Goal: Browse casually: Explore the website without a specific task or goal

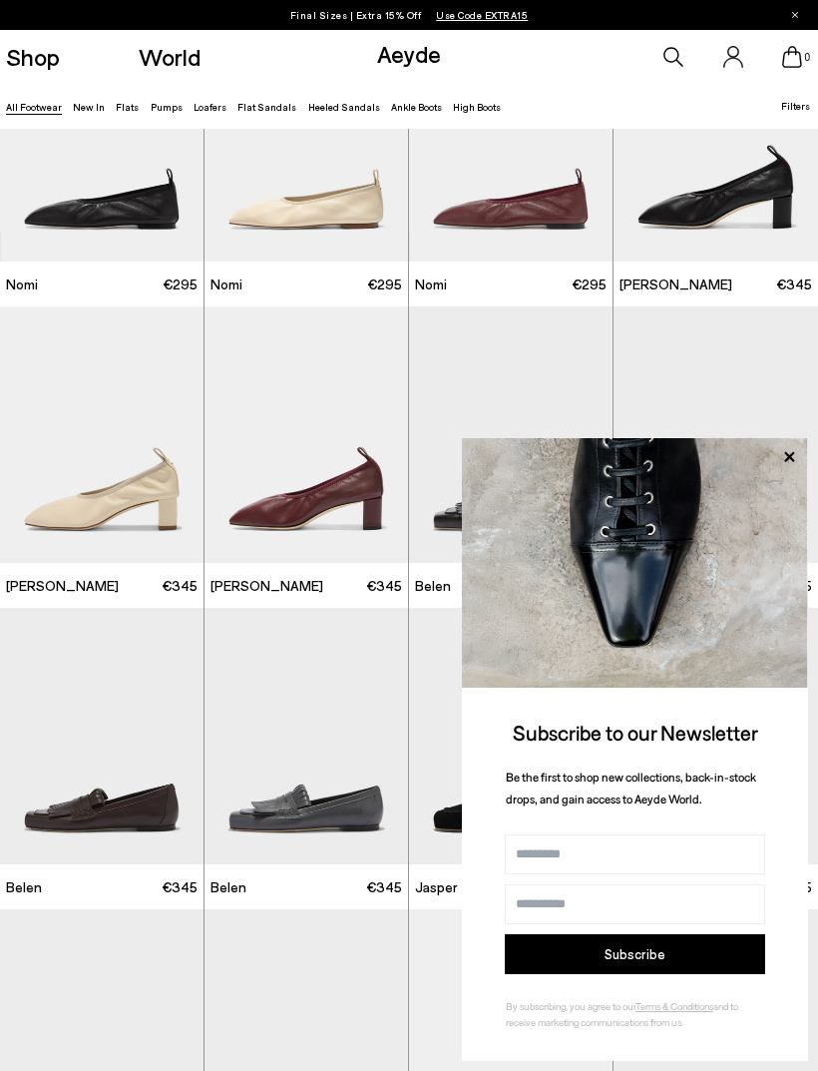
scroll to position [188, 0]
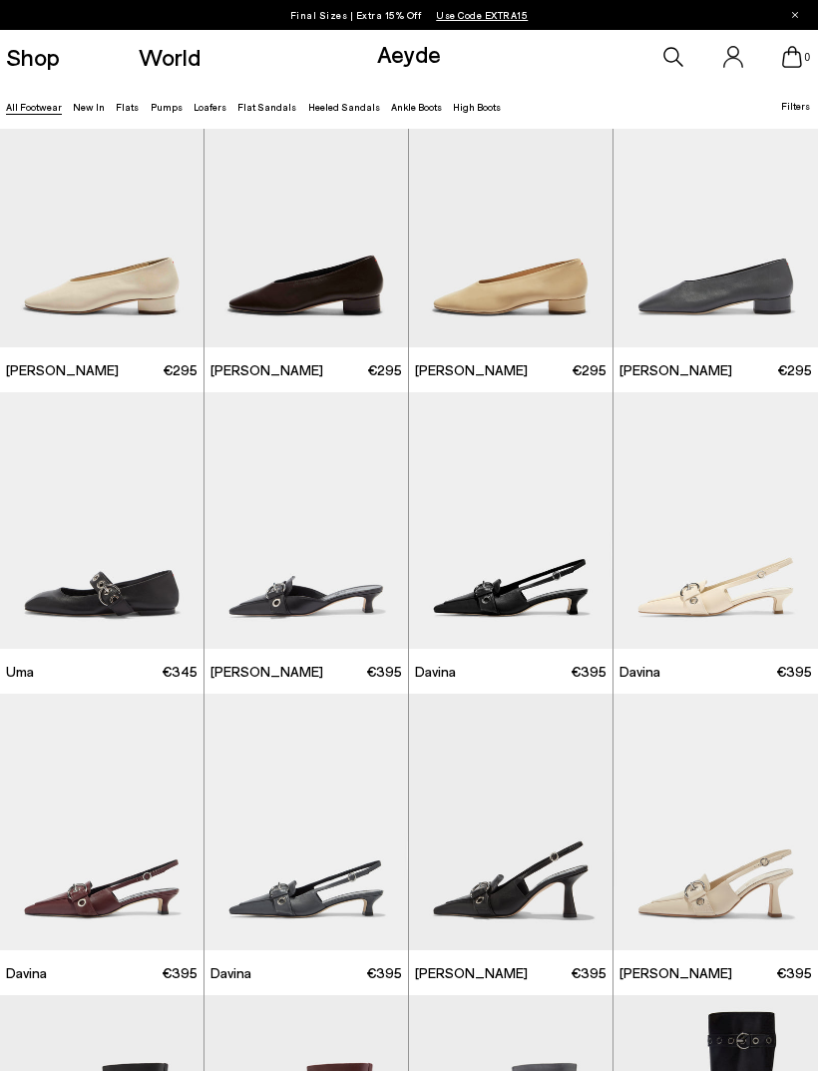
scroll to position [6521, 0]
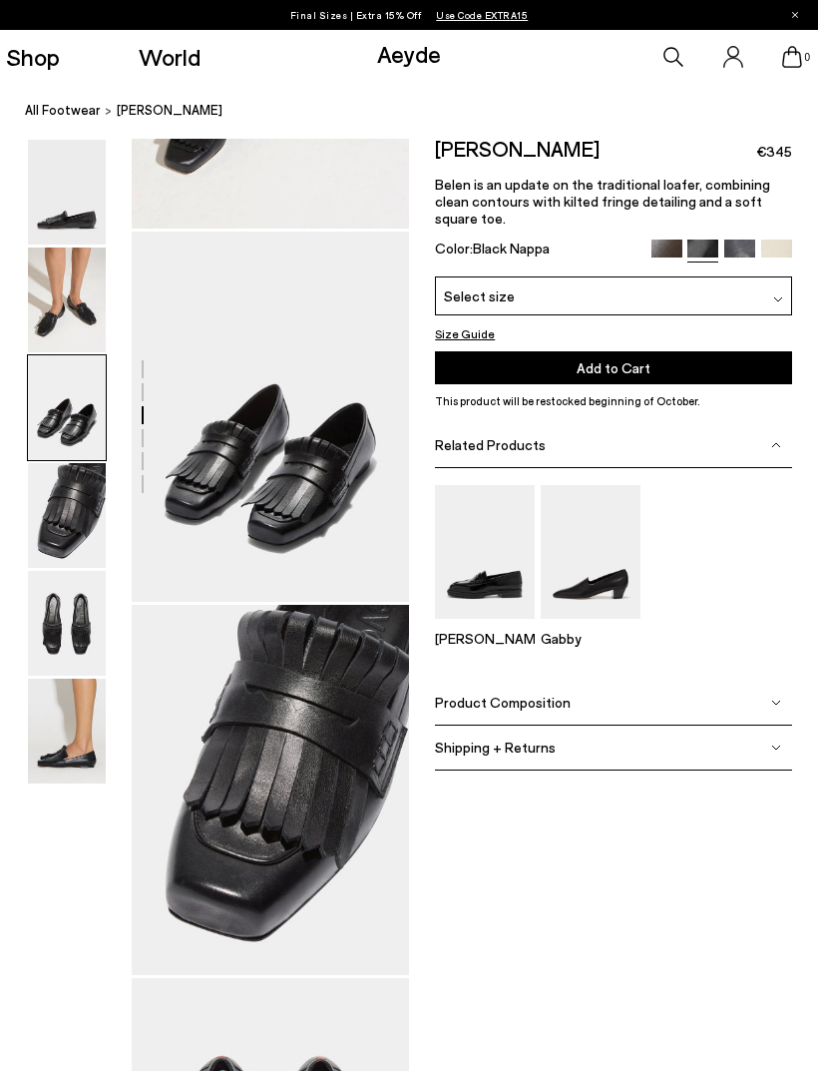
scroll to position [657, 0]
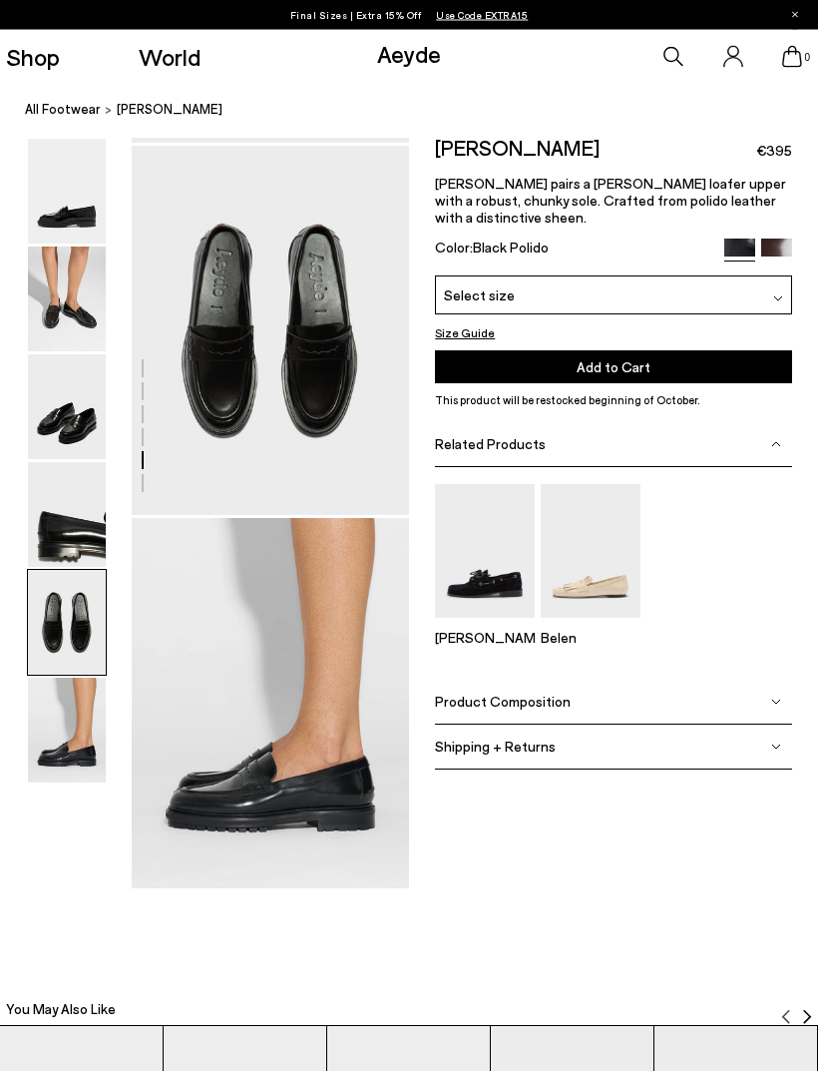
scroll to position [1485, 0]
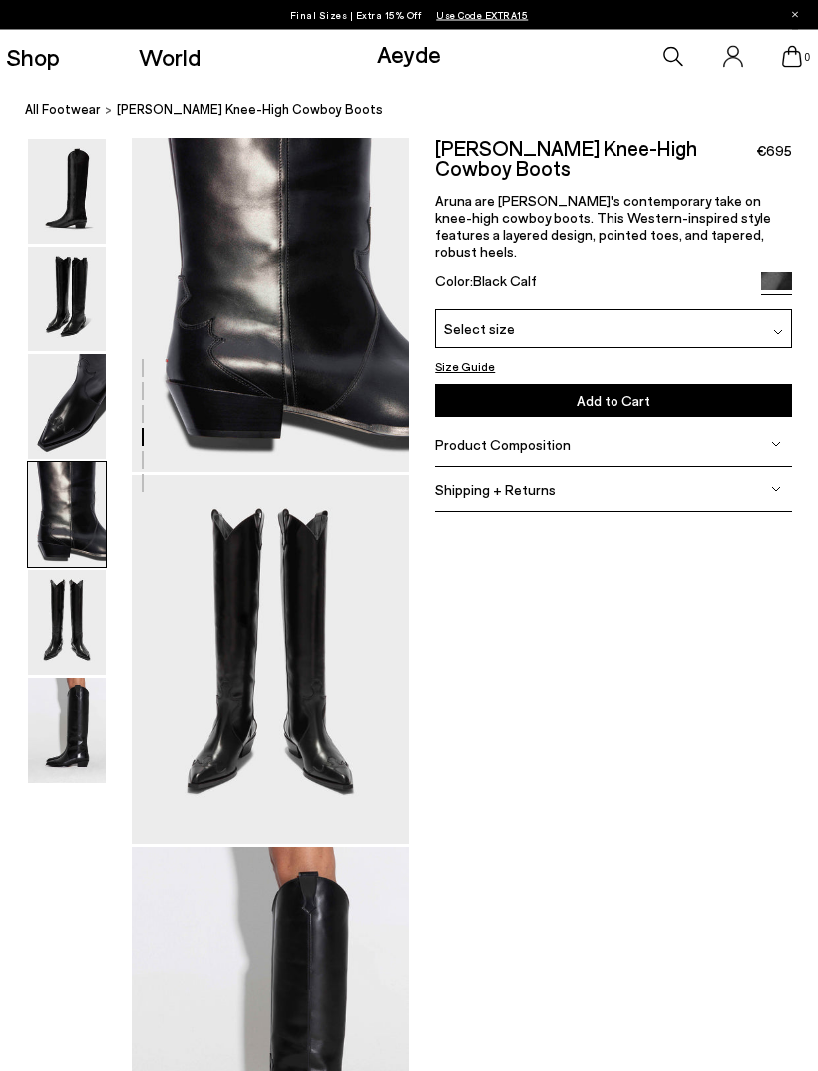
scroll to position [1154, 0]
